Goal: Transaction & Acquisition: Purchase product/service

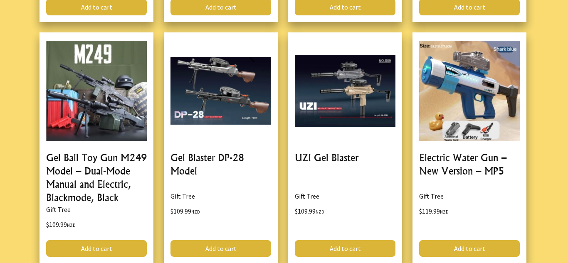
scroll to position [1398, 0]
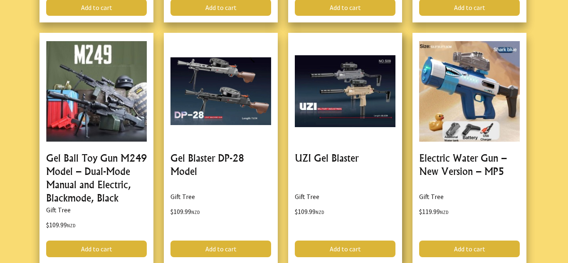
click at [354, 94] on link at bounding box center [345, 149] width 114 height 232
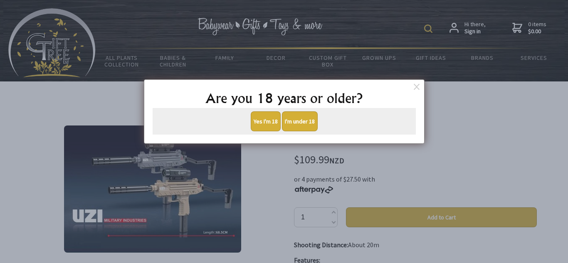
click at [262, 124] on button "Yes I'm 18" at bounding box center [266, 121] width 30 height 20
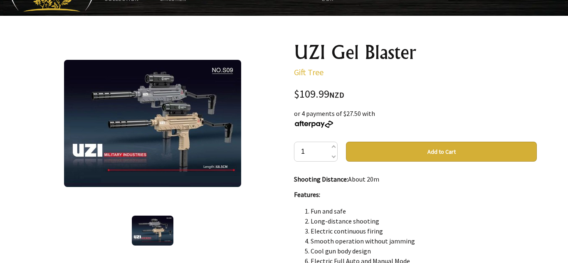
scroll to position [67, 0]
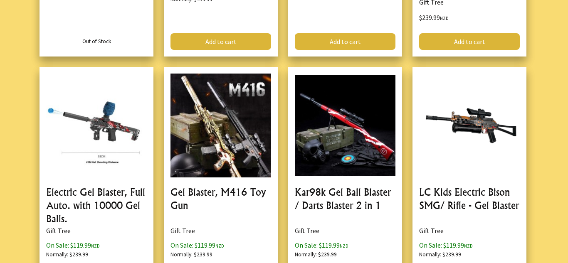
scroll to position [1930, 0]
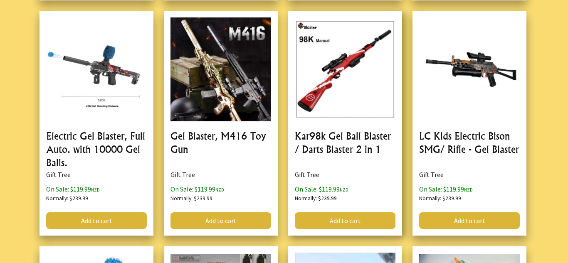
click at [325, 117] on link at bounding box center [345, 123] width 114 height 225
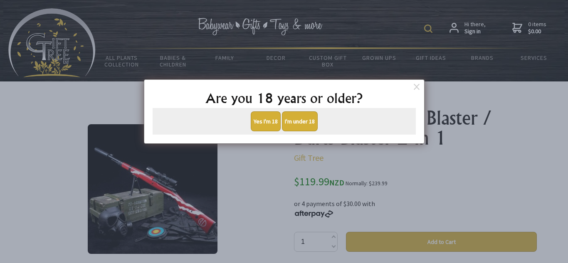
click at [256, 120] on button "Yes I'm 18" at bounding box center [266, 121] width 30 height 20
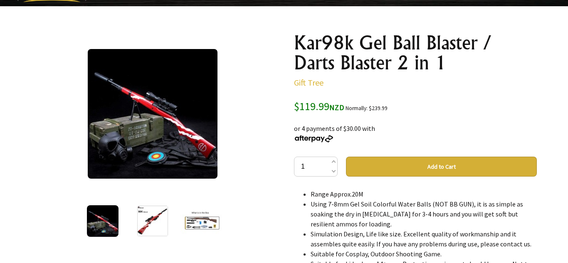
scroll to position [83, 0]
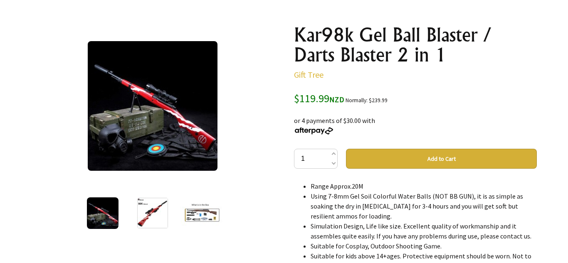
click at [139, 122] on img at bounding box center [153, 106] width 130 height 130
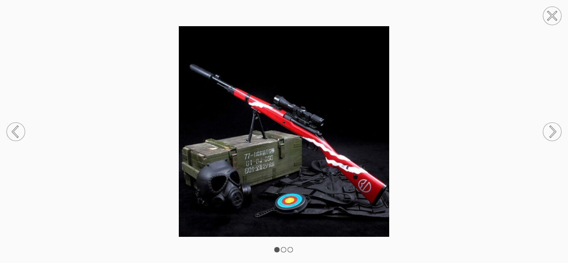
click at [550, 132] on circle at bounding box center [552, 132] width 18 height 18
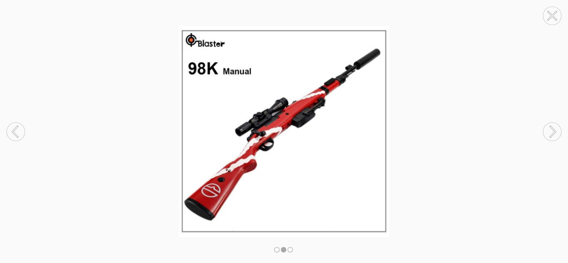
click at [550, 132] on circle at bounding box center [552, 132] width 18 height 18
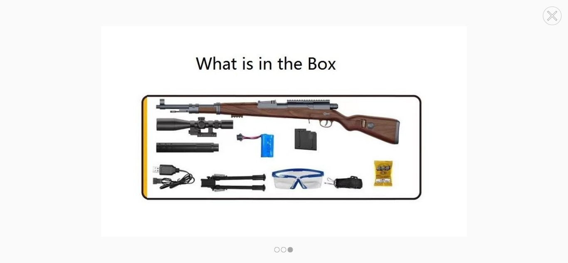
click at [550, 132] on circle at bounding box center [552, 132] width 18 height 18
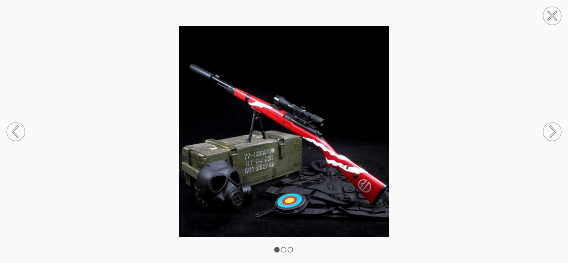
click at [555, 16] on circle at bounding box center [552, 16] width 18 height 18
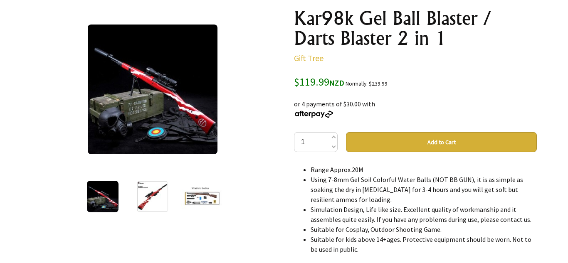
scroll to position [33, 0]
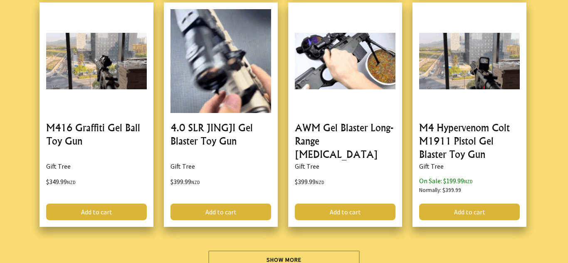
scroll to position [2479, 0]
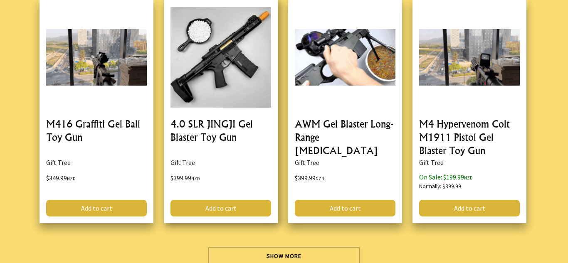
click at [215, 97] on link at bounding box center [221, 111] width 114 height 225
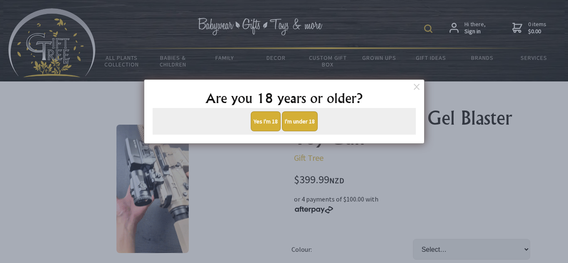
click at [265, 120] on button "Yes I'm 18" at bounding box center [266, 121] width 30 height 20
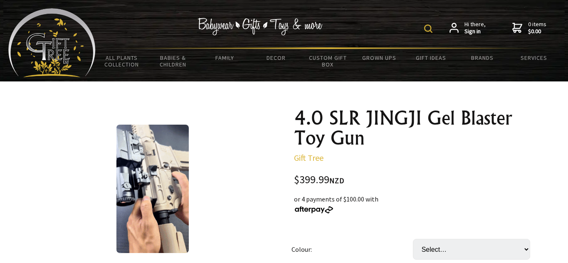
click at [49, 154] on div at bounding box center [152, 189] width 243 height 162
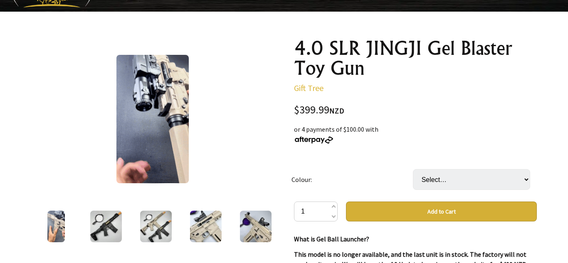
scroll to position [133, 0]
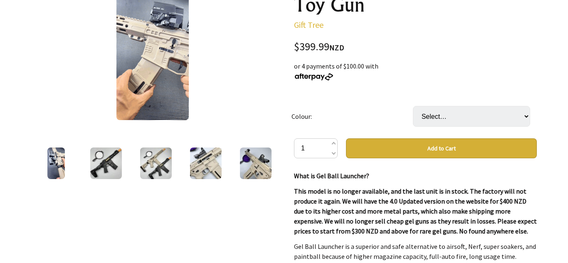
click at [112, 160] on img at bounding box center [106, 164] width 32 height 32
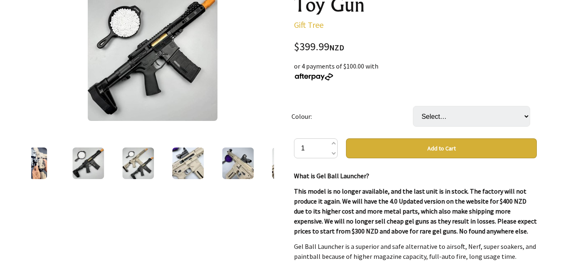
click at [129, 162] on img at bounding box center [138, 164] width 32 height 32
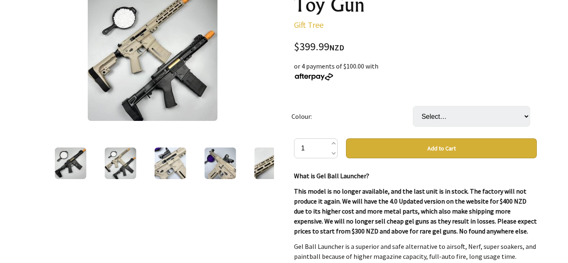
click at [155, 163] on img at bounding box center [171, 164] width 32 height 32
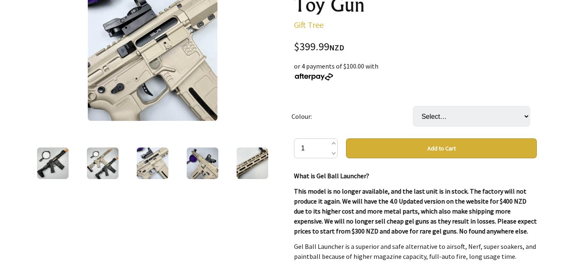
click at [200, 166] on img at bounding box center [203, 164] width 32 height 32
